Goal: Obtain resource: Obtain resource

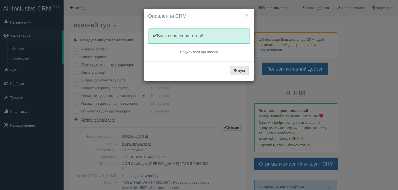
click at [232, 66] on button "Дякую" at bounding box center [239, 70] width 19 height 9
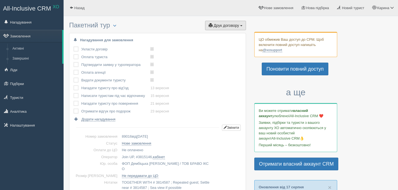
click at [223, 28] on button "Друк договору Друк" at bounding box center [225, 25] width 41 height 9
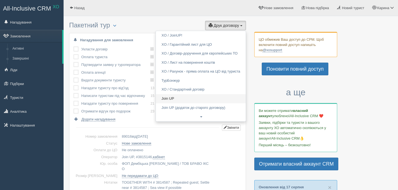
click at [187, 99] on link "Join UP" at bounding box center [201, 98] width 90 height 9
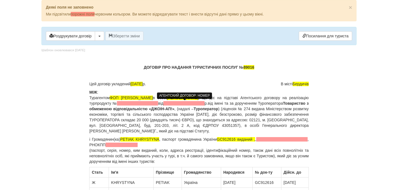
click at [158, 104] on span at bounding box center [137, 103] width 41 height 4
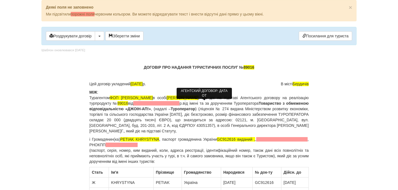
click at [179, 102] on span at bounding box center [156, 103] width 46 height 4
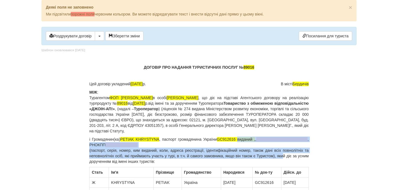
drag, startPoint x: 241, startPoint y: 140, endPoint x: 291, endPoint y: 155, distance: 52.2
click at [291, 155] on p "і Громадянин(ка) PETIAK KHRYSTYNA , паспорт громадянина України GC912616 видани…" at bounding box center [198, 150] width 219 height 28
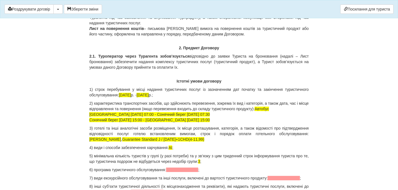
scroll to position [501, 0]
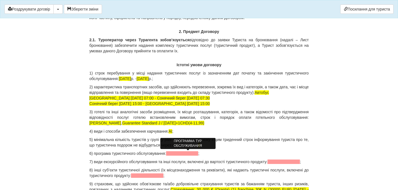
click at [191, 153] on span at bounding box center [182, 153] width 32 height 4
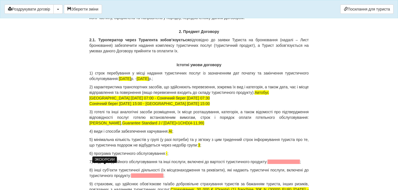
click at [268, 164] on span at bounding box center [284, 161] width 32 height 4
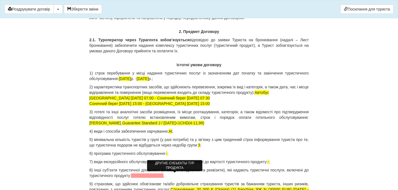
click at [163, 174] on span at bounding box center [147, 175] width 32 height 4
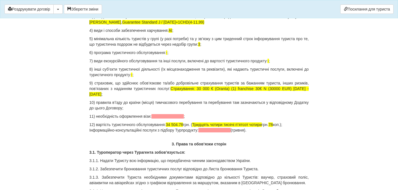
scroll to position [602, 0]
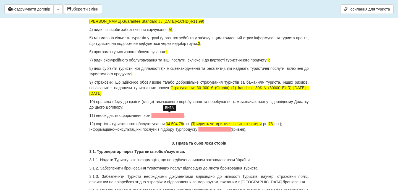
click at [171, 114] on span at bounding box center [167, 115] width 32 height 4
drag, startPoint x: 172, startPoint y: 124, endPoint x: 188, endPoint y: 124, distance: 15.8
click at [183, 125] on span "34 504.78" at bounding box center [174, 123] width 17 height 4
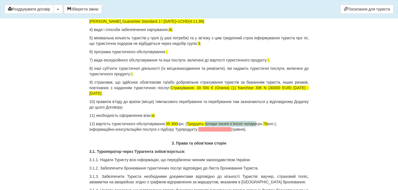
drag, startPoint x: 213, startPoint y: 123, endPoint x: 268, endPoint y: 122, distance: 54.7
click at [268, 124] on p "12) вартість туристичного обслуговування: 35 300 грн. ( Тридцять чотири тисячі …" at bounding box center [198, 126] width 219 height 11
click at [249, 123] on span "78" at bounding box center [246, 123] width 4 height 4
click at [279, 124] on p "12) вартість туристичного обслуговування: 35 300 грн. ( Тридцять п'ять тисяч тр…" at bounding box center [198, 126] width 219 height 11
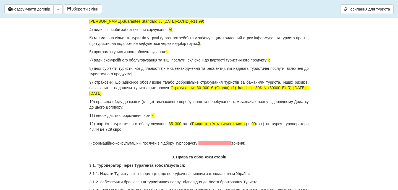
drag, startPoint x: 263, startPoint y: 141, endPoint x: 64, endPoint y: 132, distance: 199.7
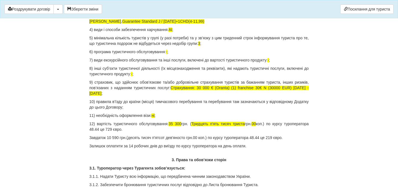
click at [107, 146] on p "Залишок оплатити за 14 робочих днів до виїзду по курсу туроператора на день опл…" at bounding box center [198, 146] width 219 height 6
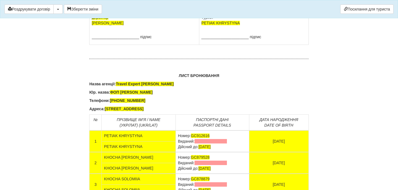
scroll to position [3553, 0]
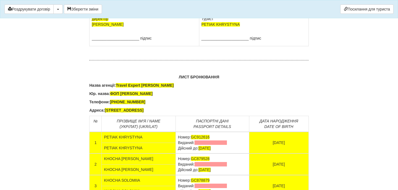
drag, startPoint x: 238, startPoint y: 52, endPoint x: 246, endPoint y: 71, distance: 20.4
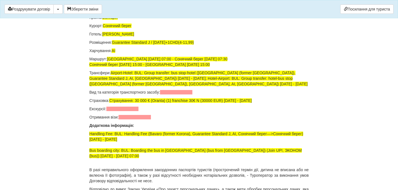
scroll to position [3755, 0]
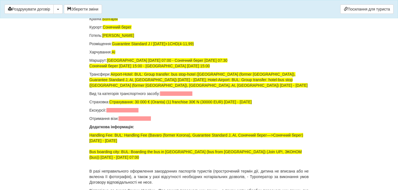
drag, startPoint x: 222, startPoint y: 32, endPoint x: 174, endPoint y: 33, distance: 48.4
drag, startPoint x: 223, startPoint y: 55, endPoint x: 172, endPoint y: 54, distance: 50.9
drag, startPoint x: 226, startPoint y: 77, endPoint x: 171, endPoint y: 77, distance: 55.0
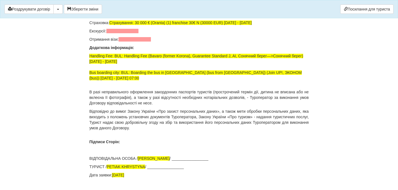
scroll to position [3834, 0]
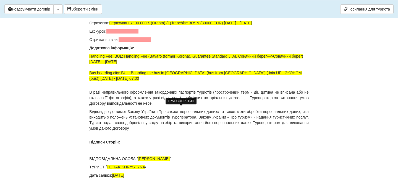
click at [179, 17] on span at bounding box center [176, 14] width 32 height 4
click at [130, 33] on span at bounding box center [122, 31] width 32 height 4
click at [130, 42] on p "Отримання візи:" at bounding box center [198, 40] width 219 height 6
click at [126, 42] on span at bounding box center [135, 39] width 32 height 4
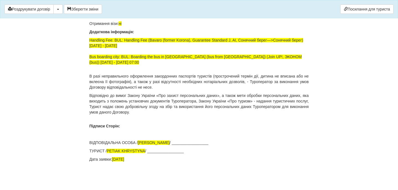
scroll to position [3905, 0]
click at [84, 5] on button "Зберегти зміни" at bounding box center [83, 8] width 38 height 9
click at [50, 9] on button "Роздрукувати договір" at bounding box center [28, 8] width 49 height 9
